Goal: Communication & Community: Answer question/provide support

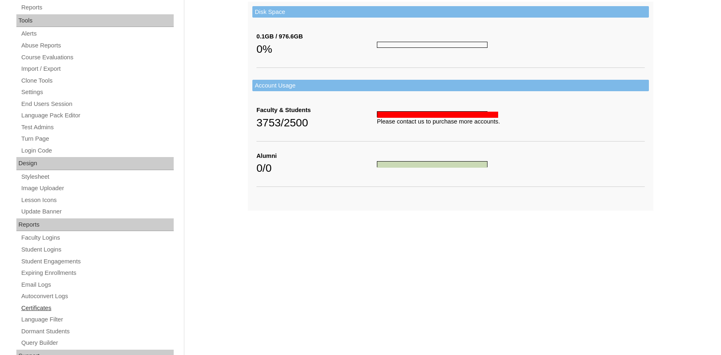
scroll to position [311, 0]
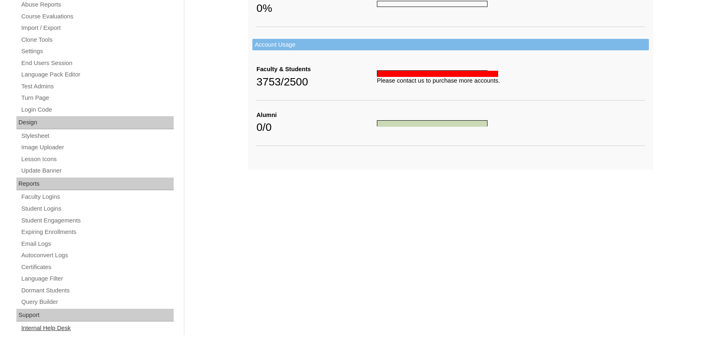
click at [43, 327] on link "Internal Help Desk" at bounding box center [96, 328] width 153 height 10
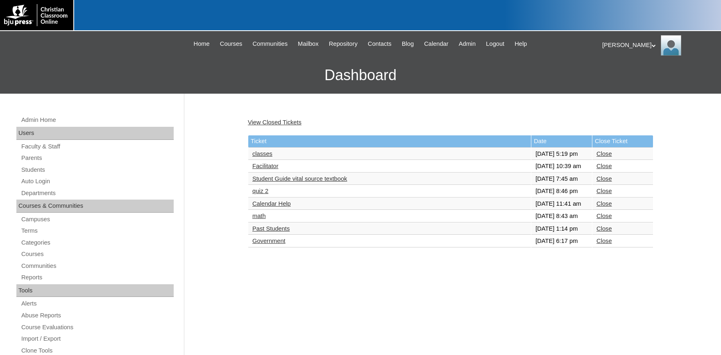
click at [268, 157] on link "classes" at bounding box center [262, 154] width 20 height 7
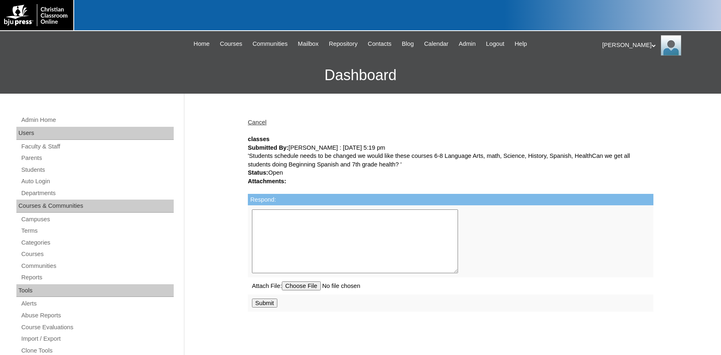
click at [321, 234] on textarea "Respond:" at bounding box center [355, 242] width 206 height 64
click at [476, 45] on span "Admin" at bounding box center [467, 43] width 17 height 9
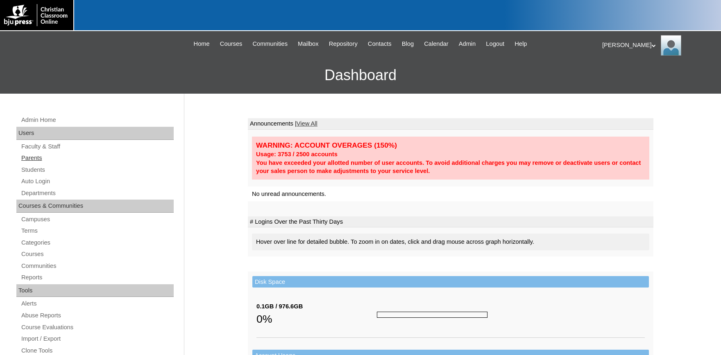
click at [37, 160] on link "Parents" at bounding box center [96, 158] width 153 height 10
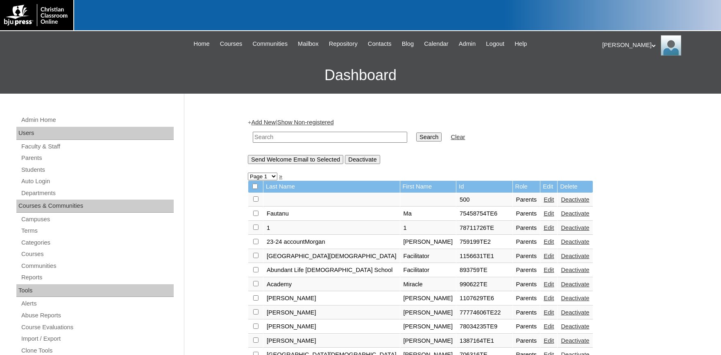
click at [288, 135] on input "text" at bounding box center [330, 137] width 154 height 11
type input "farmer"
click at [416, 133] on input "Search" at bounding box center [428, 137] width 25 height 9
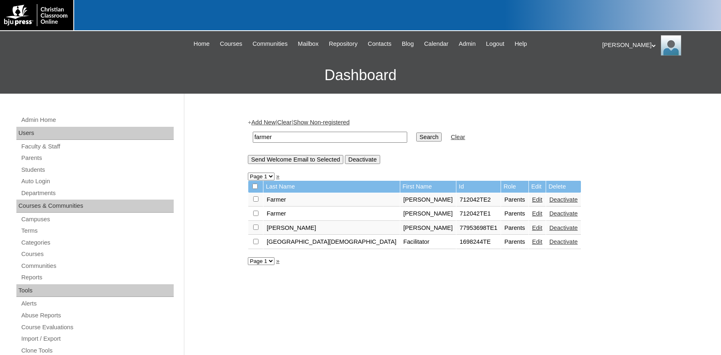
click at [532, 203] on link "Edit" at bounding box center [537, 200] width 10 height 7
click at [532, 202] on link "Edit" at bounding box center [537, 200] width 10 height 7
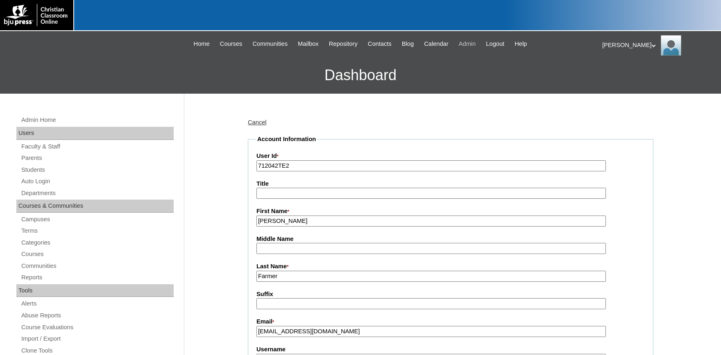
click at [475, 43] on span "Admin" at bounding box center [467, 43] width 17 height 9
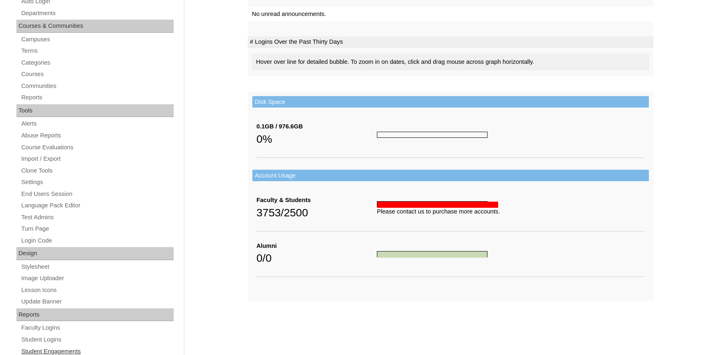
scroll to position [311, 0]
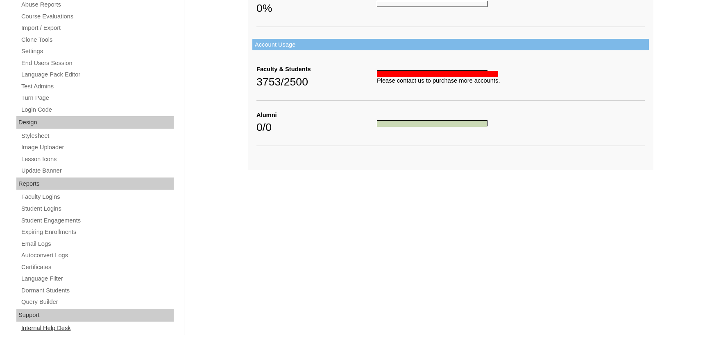
click at [41, 325] on link "Internal Help Desk" at bounding box center [96, 328] width 153 height 10
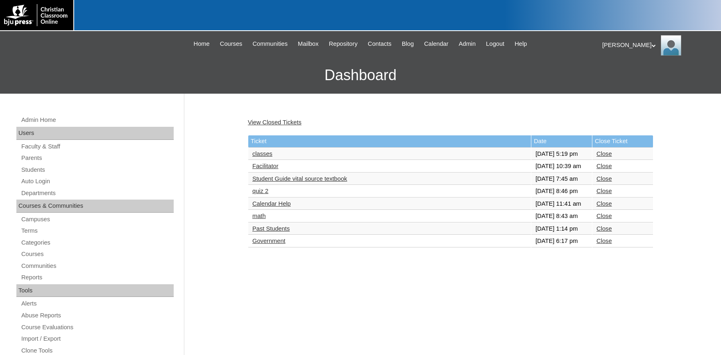
click at [262, 157] on link "classes" at bounding box center [262, 154] width 20 height 7
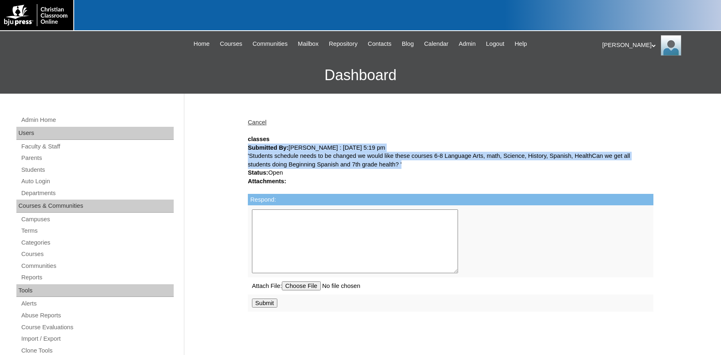
drag, startPoint x: 443, startPoint y: 165, endPoint x: 240, endPoint y: 151, distance: 203.1
copy div "Submitted By: Donald Farmer : 08/26/2025 5:19 pm 'Students schedule needs to be…"
click at [259, 123] on link "Cancel" at bounding box center [257, 122] width 19 height 7
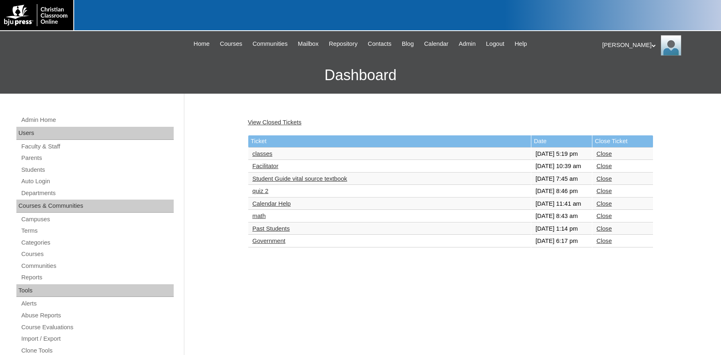
click at [266, 170] on link "Facilitator" at bounding box center [265, 166] width 26 height 7
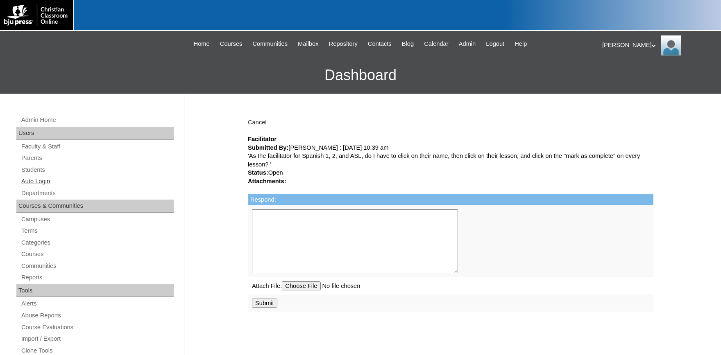
click at [46, 182] on link "Auto Login" at bounding box center [96, 181] width 153 height 10
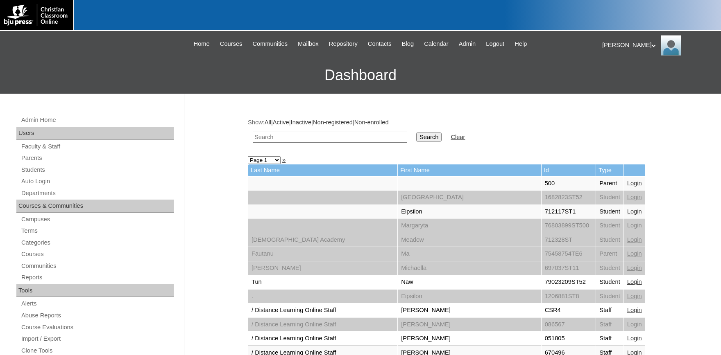
click at [290, 138] on input "text" at bounding box center [330, 137] width 154 height 11
type input "lawton"
click at [416, 133] on input "Search" at bounding box center [428, 137] width 25 height 9
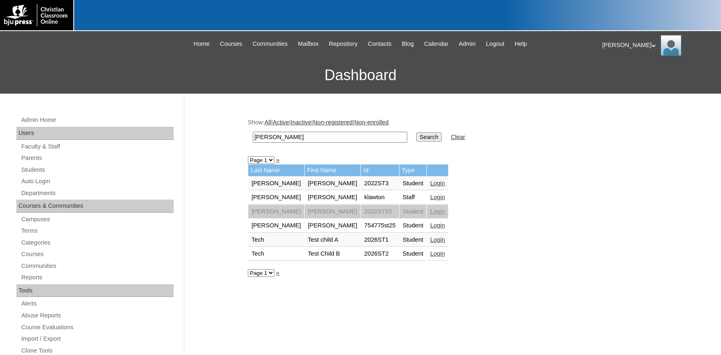
click at [430, 185] on link "Login" at bounding box center [437, 183] width 15 height 7
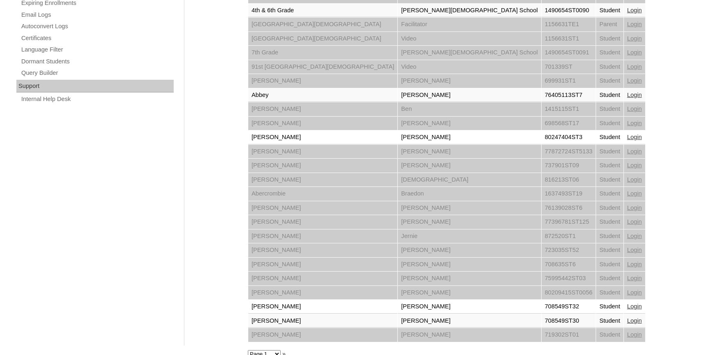
scroll to position [551, 0]
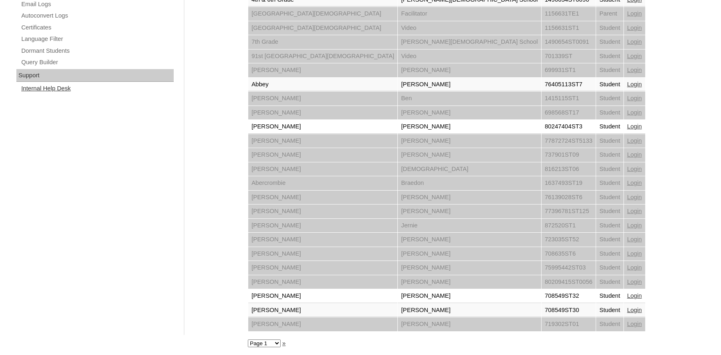
click at [63, 86] on link "Internal Help Desk" at bounding box center [96, 89] width 153 height 10
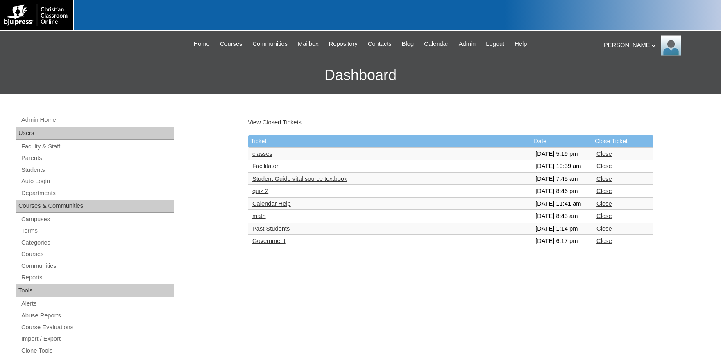
click at [262, 170] on link "Facilitator" at bounding box center [265, 166] width 26 height 7
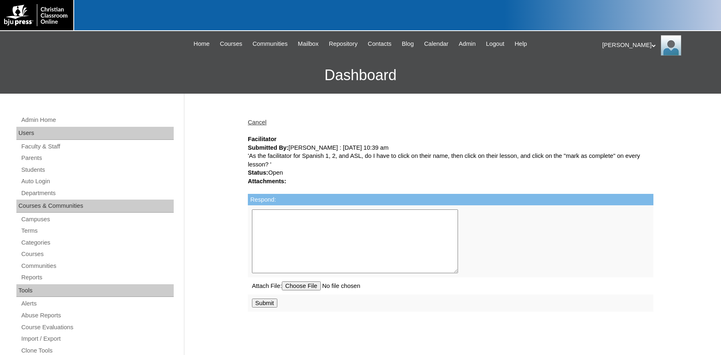
click at [307, 217] on textarea "Respond:" at bounding box center [355, 242] width 206 height 64
type textarea "Your students should be marking their lessons complete as they finish them."
drag, startPoint x: 269, startPoint y: 305, endPoint x: 296, endPoint y: 289, distance: 31.6
click at [270, 305] on input "Submit" at bounding box center [264, 303] width 25 height 9
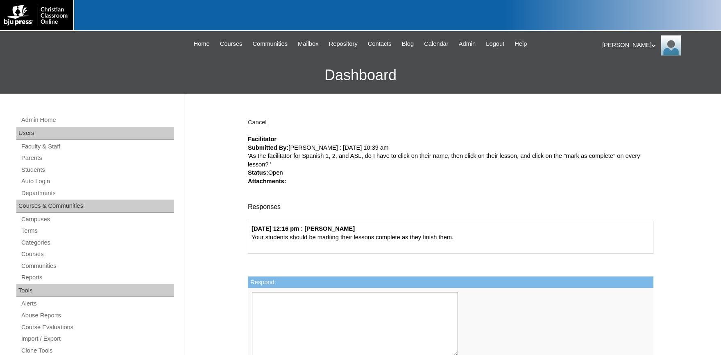
click at [265, 121] on link "Cancel" at bounding box center [257, 122] width 19 height 7
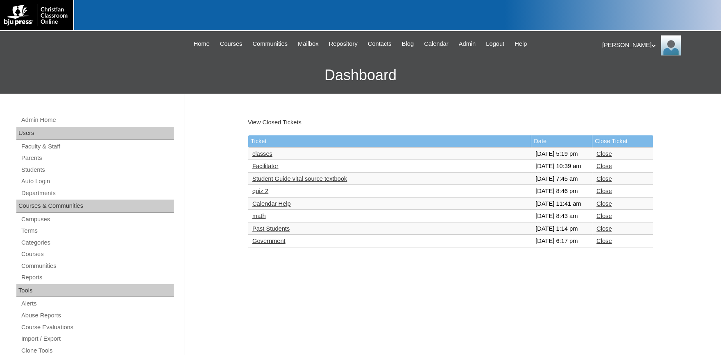
click at [295, 182] on link "Student Guide vital source textbook" at bounding box center [299, 179] width 95 height 7
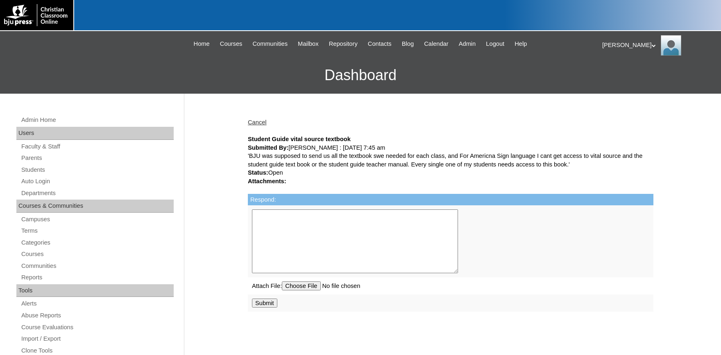
click at [402, 237] on textarea "Respond:" at bounding box center [355, 242] width 206 height 64
click at [326, 215] on textarea "Good af" at bounding box center [355, 242] width 206 height 64
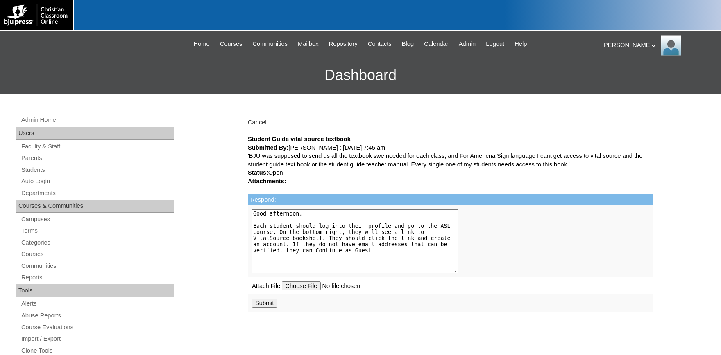
click at [309, 252] on textarea "Good afternoon, Each student should log into their profile and go to the ASL co…" at bounding box center [355, 242] width 206 height 64
click at [400, 258] on textarea "Good afternoon, Each student should log into their profile and go to the ASL co…" at bounding box center [355, 242] width 206 height 64
type textarea "Good afternoon, Each student should log into their profile and go to the ASL co…"
click at [269, 308] on input "Submit" at bounding box center [264, 303] width 25 height 9
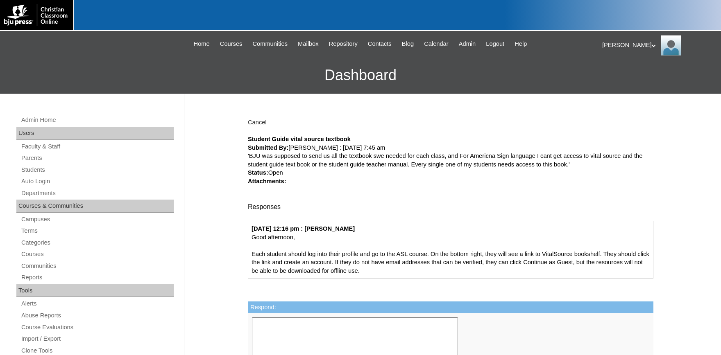
click at [258, 127] on div "Cancel" at bounding box center [450, 122] width 405 height 9
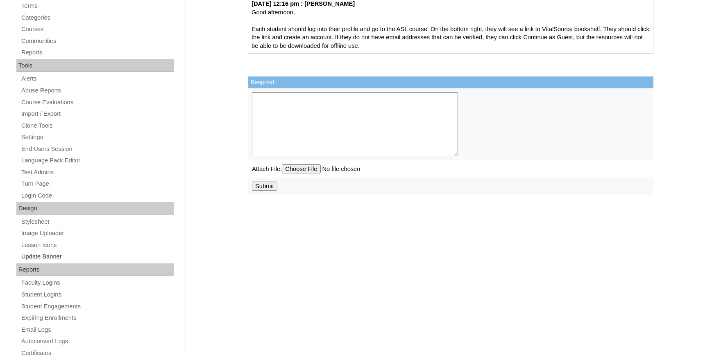
scroll to position [311, 0]
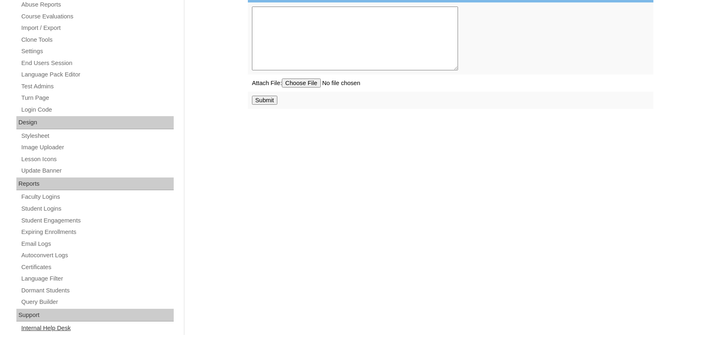
click at [43, 330] on link "Internal Help Desk" at bounding box center [96, 328] width 153 height 10
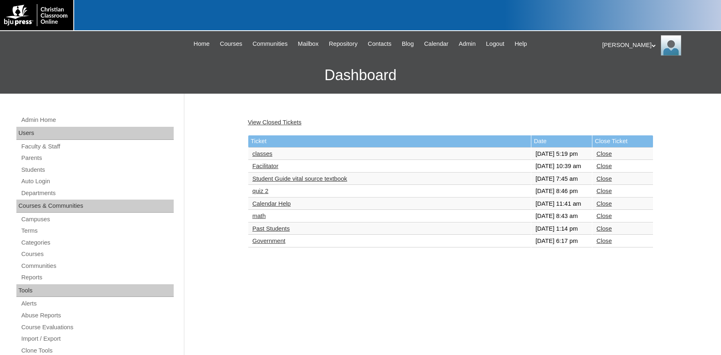
click at [260, 194] on link "quiz 2" at bounding box center [260, 191] width 16 height 7
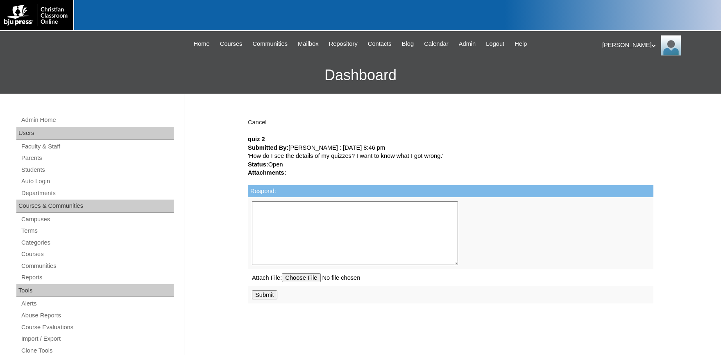
click at [311, 222] on textarea "Respond:" at bounding box center [355, 233] width 206 height 64
type textarea "You will need to ask your course facilitator for this information."
click at [273, 299] on input "Submit" at bounding box center [264, 295] width 25 height 9
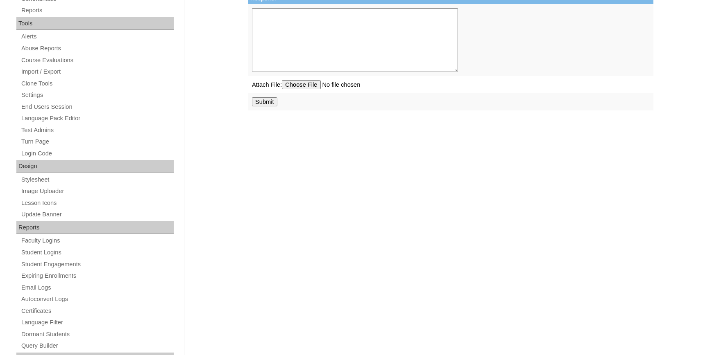
scroll to position [311, 0]
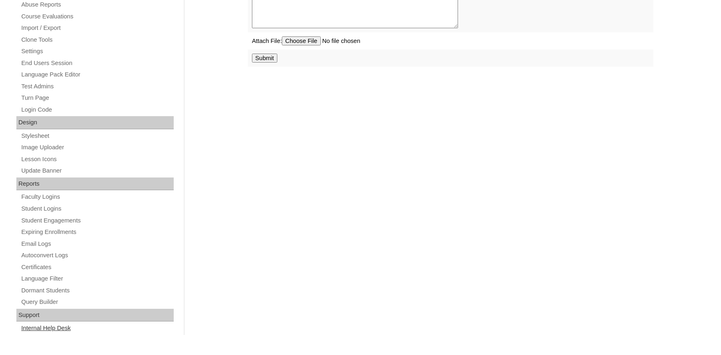
click at [39, 328] on link "Internal Help Desk" at bounding box center [96, 328] width 153 height 10
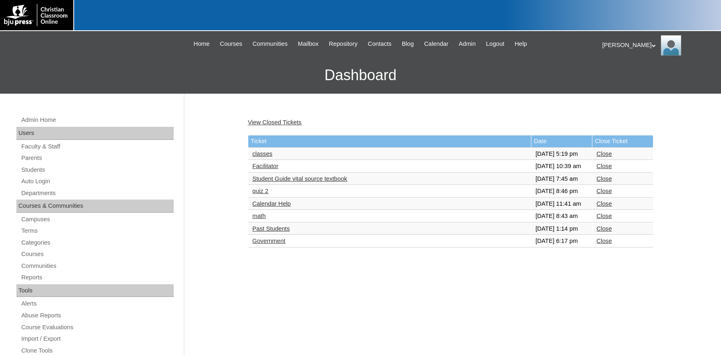
click at [280, 207] on link "Calendar Help" at bounding box center [271, 204] width 38 height 7
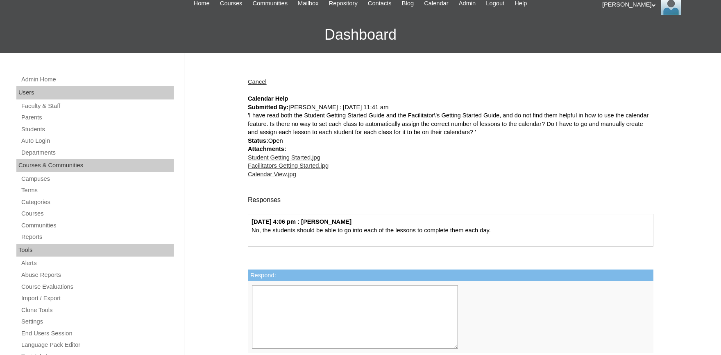
scroll to position [45, 0]
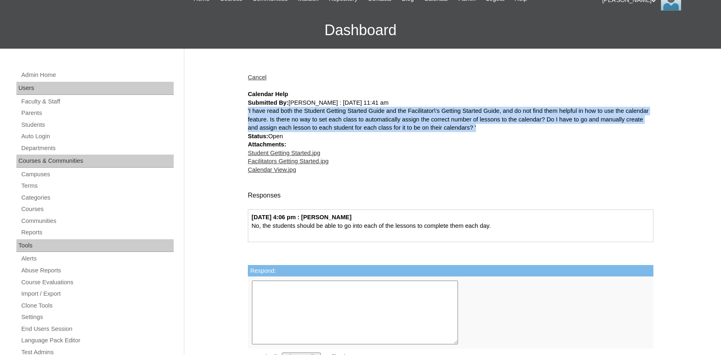
drag, startPoint x: 599, startPoint y: 124, endPoint x: 235, endPoint y: 108, distance: 364.0
click at [235, 108] on div "Admin Home Users Faculty & Staff Parents Students Auto Login Departments Course…" at bounding box center [360, 331] width 721 height 565
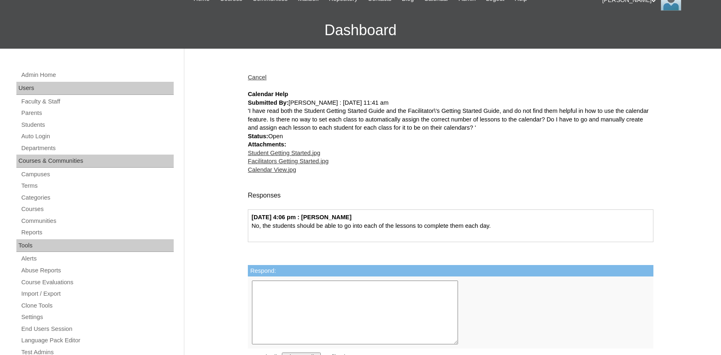
click at [475, 179] on div at bounding box center [450, 178] width 405 height 9
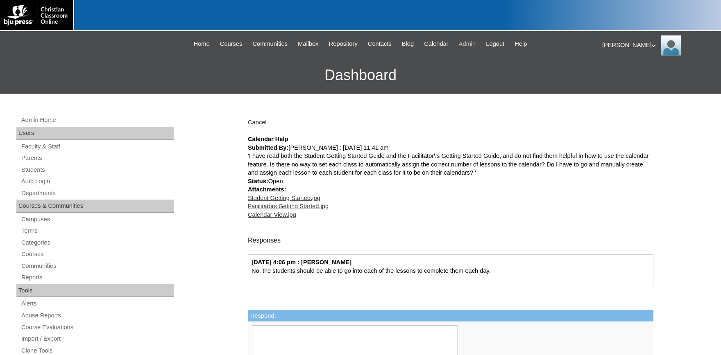
click at [475, 44] on span "Admin" at bounding box center [467, 43] width 17 height 9
